Goal: Navigation & Orientation: Find specific page/section

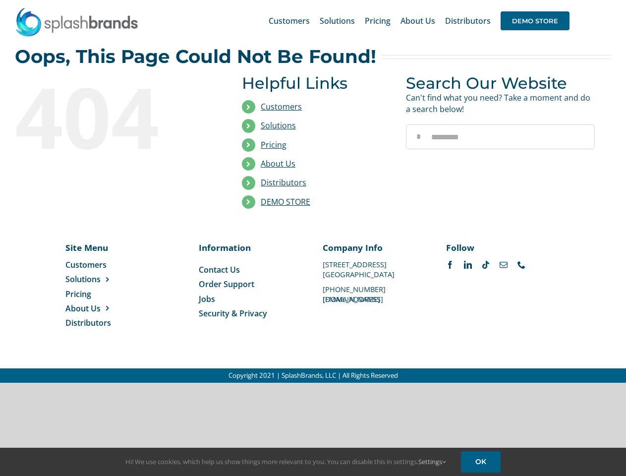
click at [313, 191] on li "Distributors" at bounding box center [316, 182] width 149 height 19
click at [565, 0] on div "Search for: * Customers Solutions Stores New Hire Kits Manufacturing Store Mark…" at bounding box center [313, 21] width 596 height 42
click at [535, 21] on span "DEMO STORE" at bounding box center [534, 20] width 69 height 19
click at [285, 202] on link "DEMO STORE" at bounding box center [286, 201] width 50 height 11
click at [99, 279] on span "Solutions" at bounding box center [82, 278] width 35 height 11
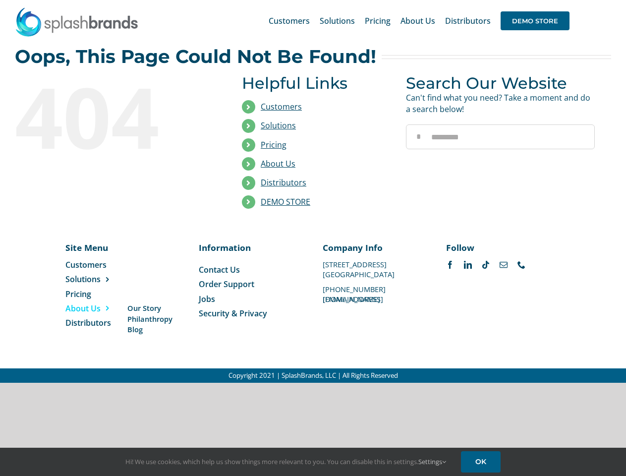
click at [99, 308] on span "About Us" at bounding box center [82, 308] width 35 height 11
click at [433, 461] on link "Settings" at bounding box center [432, 461] width 28 height 9
